Goal: Task Accomplishment & Management: Use online tool/utility

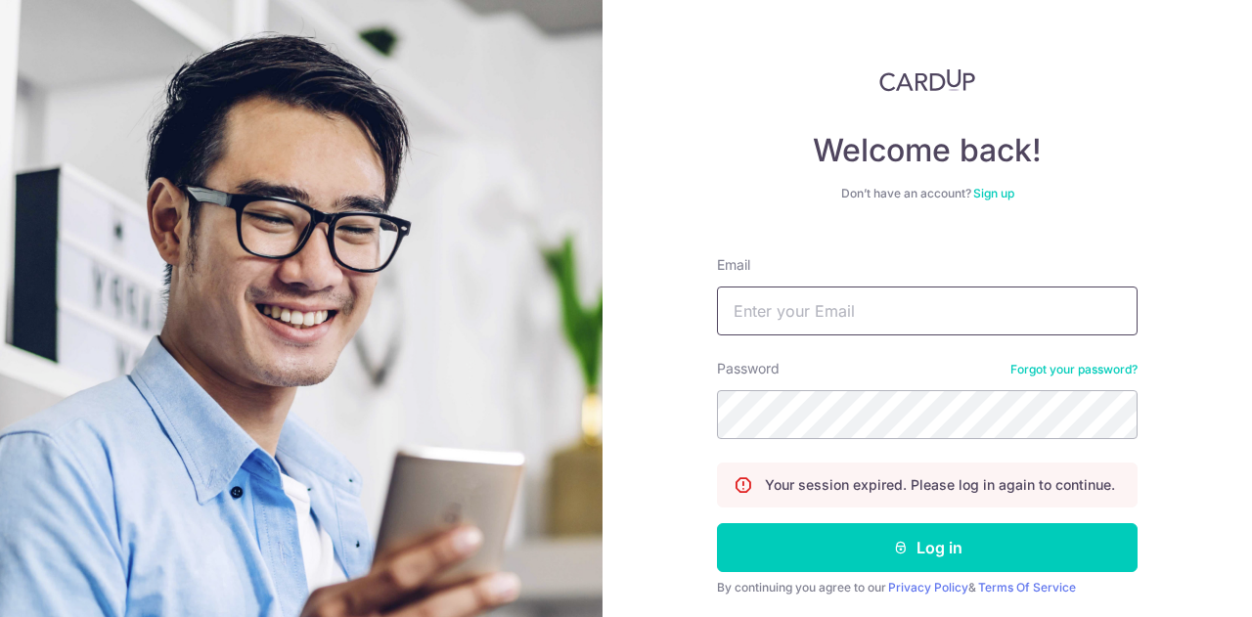
click at [851, 314] on input "Email" at bounding box center [927, 311] width 421 height 49
type input "[EMAIL_ADDRESS][DOMAIN_NAME]"
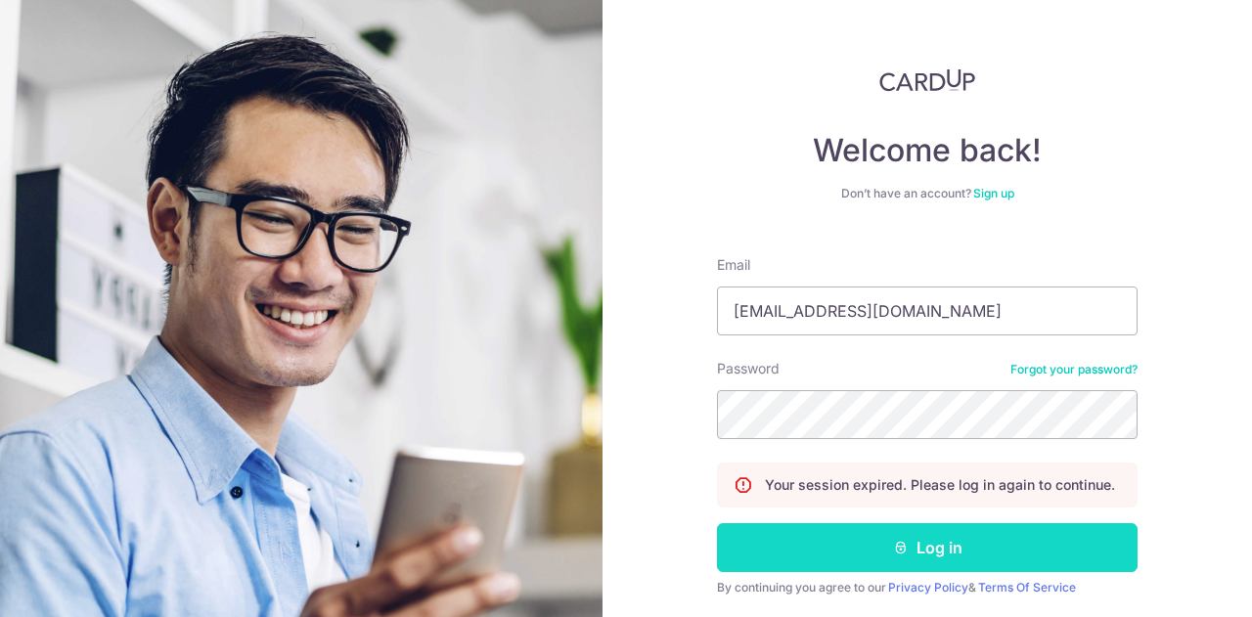
click at [903, 534] on button "Log in" at bounding box center [927, 547] width 421 height 49
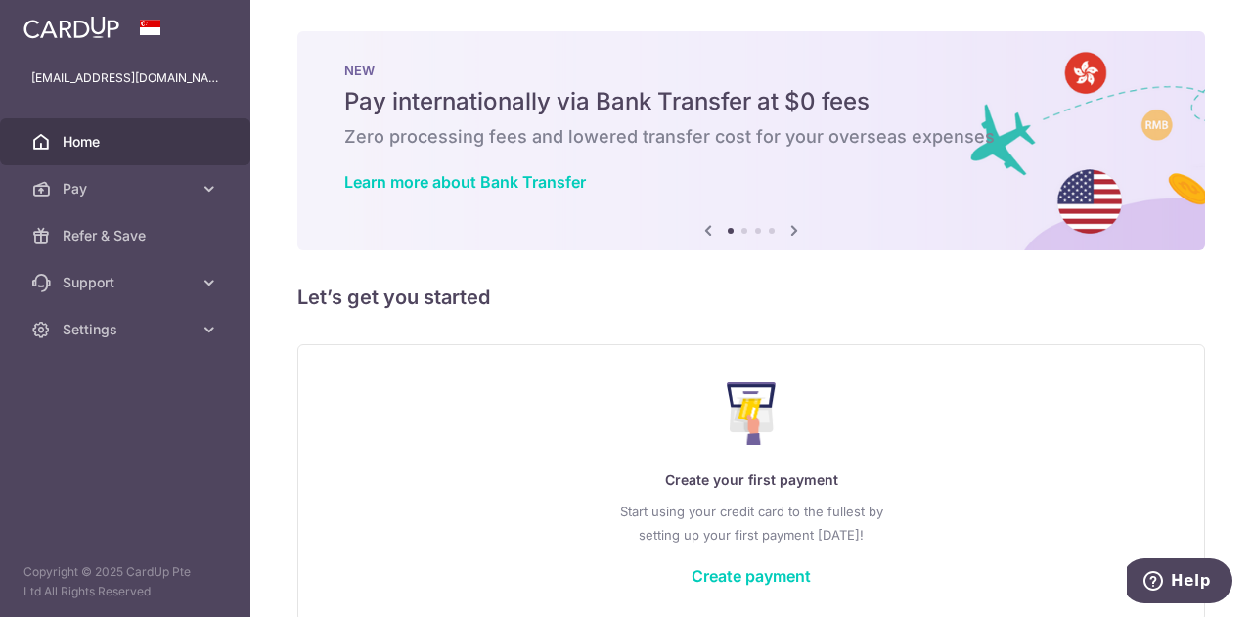
click at [98, 142] on span "Home" at bounding box center [127, 142] width 129 height 20
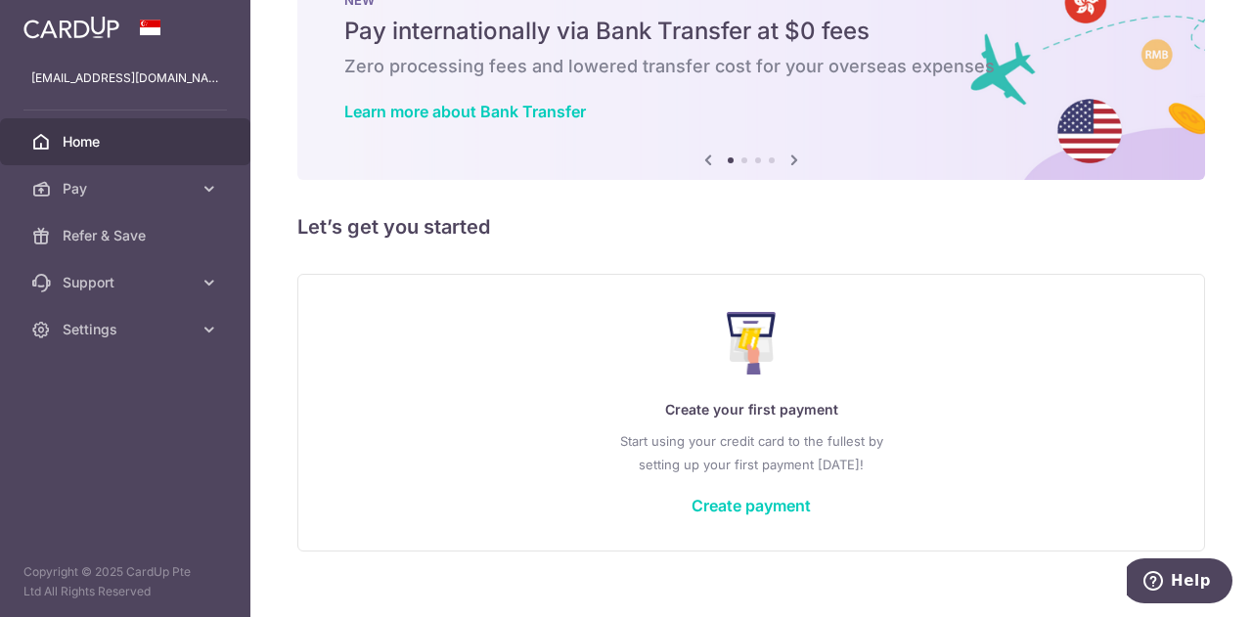
scroll to position [96, 0]
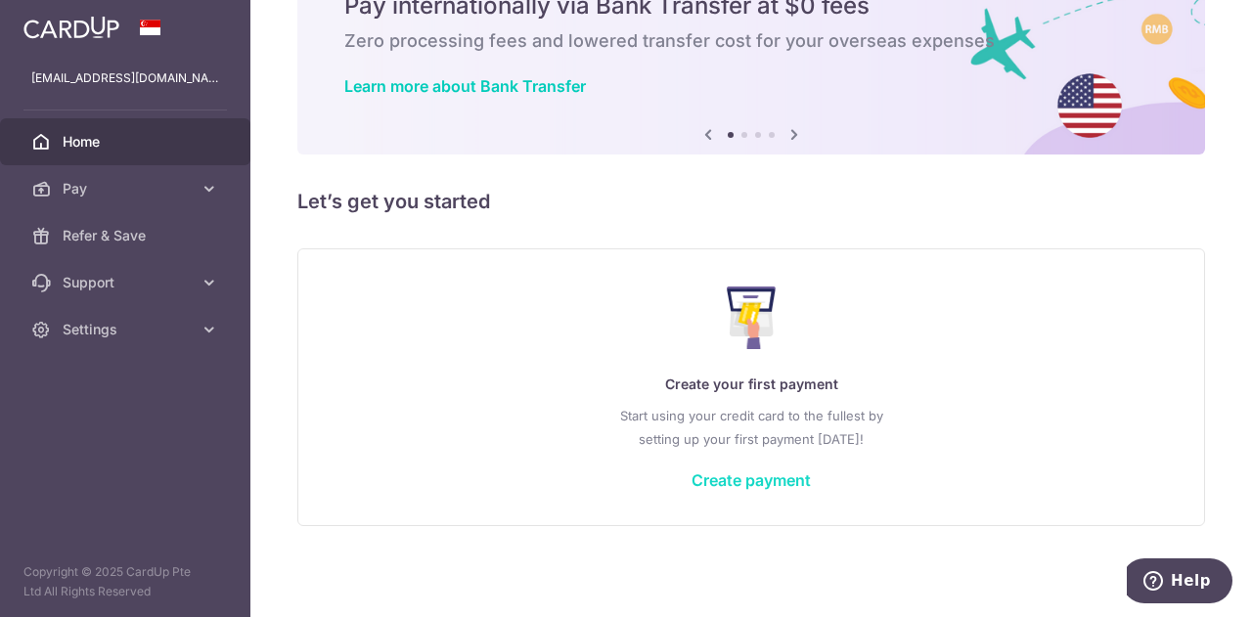
click at [741, 478] on link "Create payment" at bounding box center [750, 480] width 119 height 20
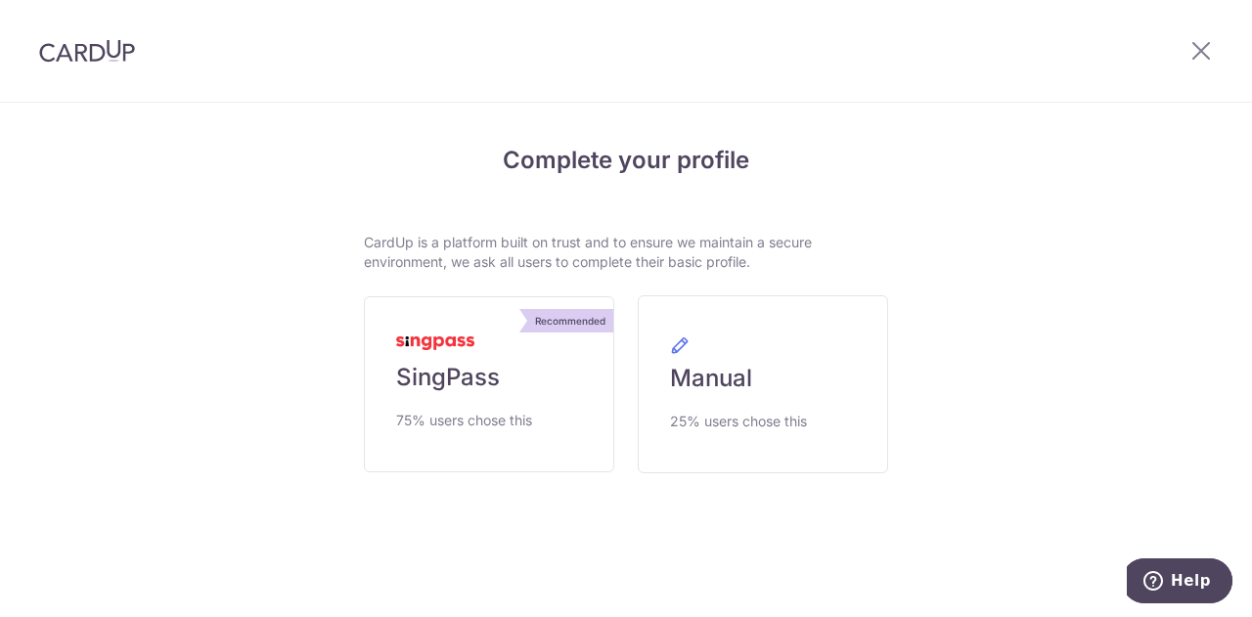
scroll to position [2, 0]
